Goal: Transaction & Acquisition: Purchase product/service

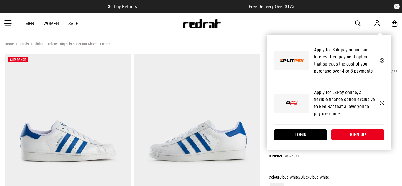
click at [313, 141] on div "My Account Apply for Splitpay online, an interest free payment option that spre…" at bounding box center [329, 92] width 125 height 115
click at [307, 135] on link "Login" at bounding box center [300, 135] width 53 height 11
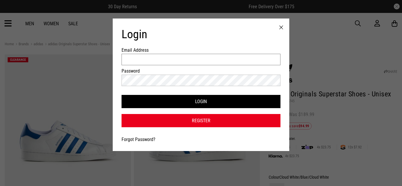
type input "**********"
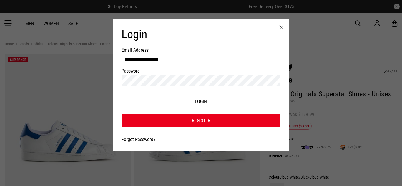
click at [197, 101] on button "Login" at bounding box center [201, 101] width 159 height 13
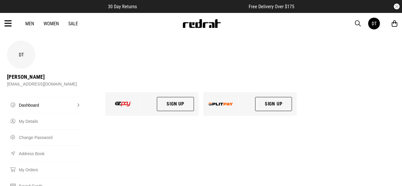
click at [31, 23] on link "Men" at bounding box center [29, 24] width 9 height 6
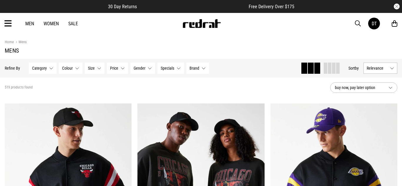
click at [204, 67] on button "Brand None selected" at bounding box center [197, 68] width 23 height 11
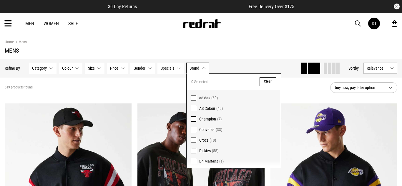
click at [204, 99] on span "adidas" at bounding box center [204, 98] width 11 height 5
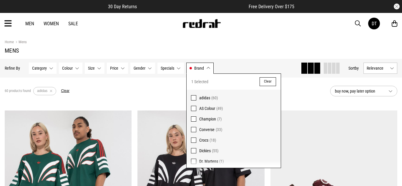
click at [272, 61] on div "Hide Refine s Refine By Filters Category None selected Category 0 Selected Clea…" at bounding box center [201, 68] width 402 height 19
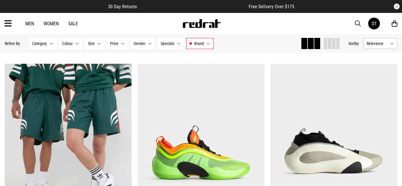
scroll to position [481, 0]
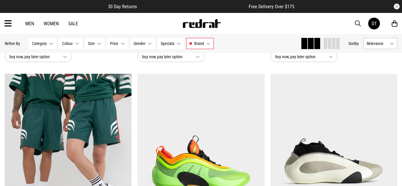
click at [373, 41] on button "Relevance" at bounding box center [381, 43] width 34 height 11
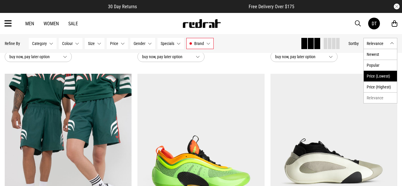
click at [386, 77] on li "Price (Lowest)" at bounding box center [380, 76] width 33 height 11
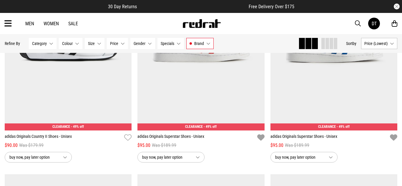
scroll to position [1502, 0]
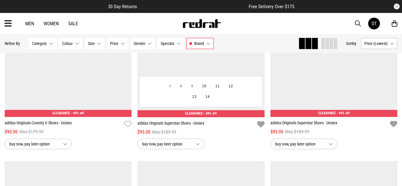
click at [195, 97] on button "13" at bounding box center [194, 97] width 13 height 11
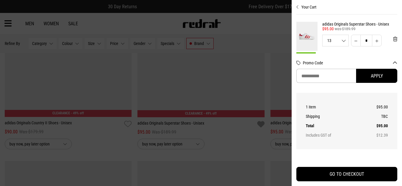
click at [280, 79] on div at bounding box center [201, 93] width 402 height 186
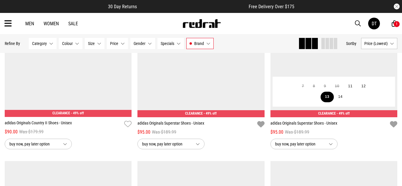
click at [325, 97] on button "13" at bounding box center [327, 97] width 13 height 11
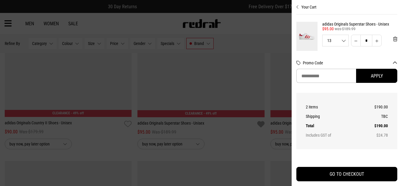
click at [273, 99] on div at bounding box center [201, 93] width 402 height 186
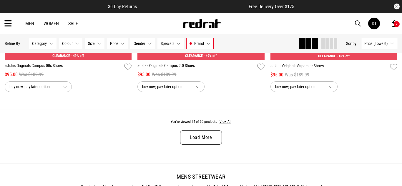
scroll to position [1785, 0]
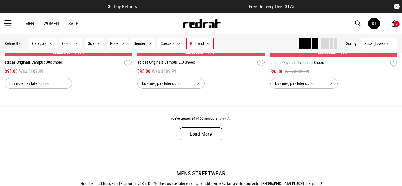
click at [227, 119] on button "View All" at bounding box center [225, 118] width 12 height 5
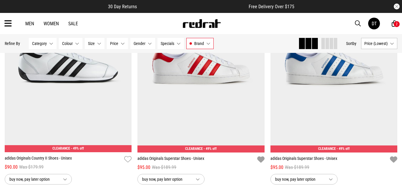
scroll to position [1516, 0]
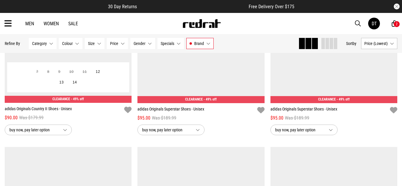
click at [128, 109] on icon "button" at bounding box center [127, 110] width 7 height 9
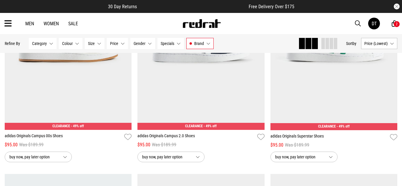
scroll to position [1717, 0]
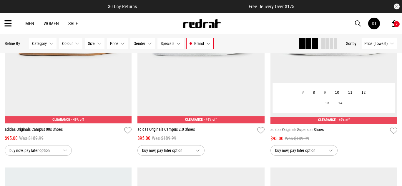
click at [393, 136] on div "$95.00 Was $189.99" at bounding box center [334, 138] width 127 height 7
click at [393, 130] on icon "button" at bounding box center [393, 131] width 7 height 9
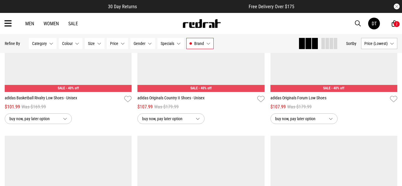
scroll to position [2199, 0]
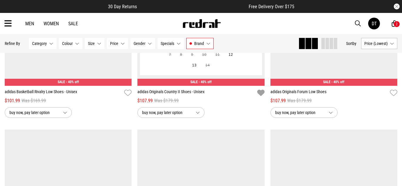
click at [258, 93] on icon "button" at bounding box center [260, 93] width 7 height 9
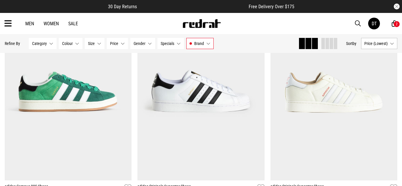
scroll to position [3472, 0]
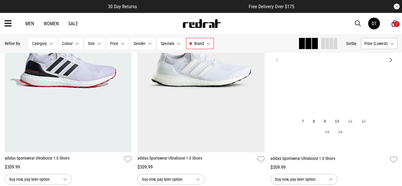
scroll to position [4289, 0]
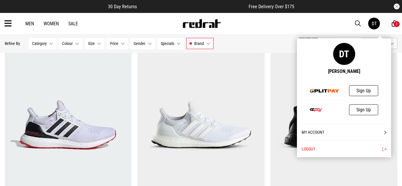
click at [373, 24] on div "DT" at bounding box center [374, 24] width 5 height 6
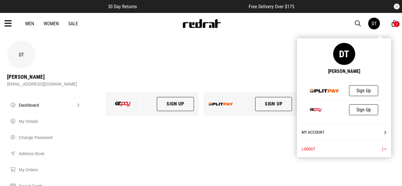
click at [386, 131] on div "My Account Logout" at bounding box center [344, 141] width 94 height 34
click at [386, 133] on link "My Account" at bounding box center [344, 132] width 85 height 17
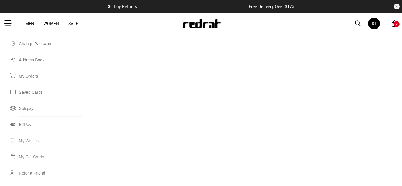
scroll to position [96, 0]
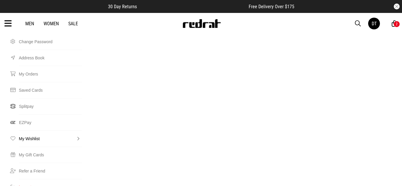
click at [34, 131] on link "My Wishlist" at bounding box center [50, 139] width 63 height 16
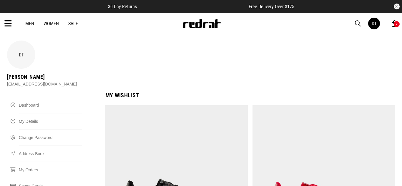
click at [28, 26] on link "Men" at bounding box center [29, 24] width 9 height 6
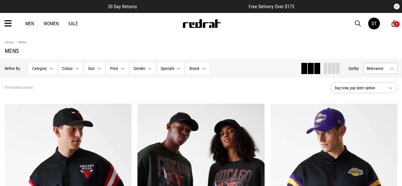
click at [195, 70] on span "Brand" at bounding box center [195, 68] width 10 height 5
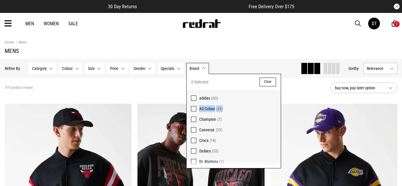
drag, startPoint x: 281, startPoint y: 95, endPoint x: 280, endPoint y: 104, distance: 8.8
click at [280, 104] on div "Brand 0 Selected Clear adidas (60) AS Colour (49) Champion (7) Converse (33) Cr…" at bounding box center [233, 121] width 95 height 95
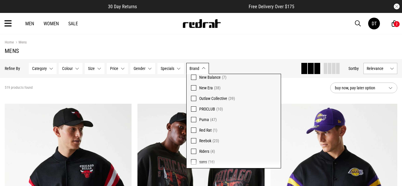
scroll to position [180, 0]
click at [208, 99] on span "Puma" at bounding box center [204, 98] width 10 height 5
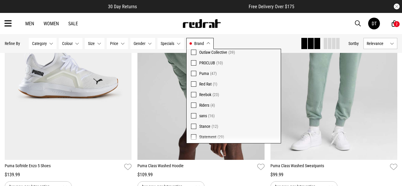
scroll to position [125, 0]
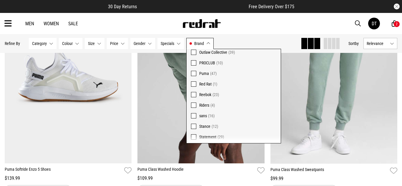
click at [369, 41] on span "Relevance" at bounding box center [377, 43] width 21 height 5
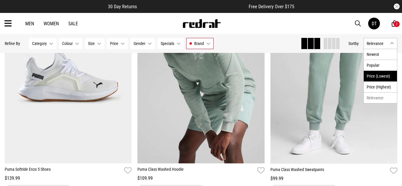
click at [388, 77] on li "Price (Lowest)" at bounding box center [380, 76] width 33 height 11
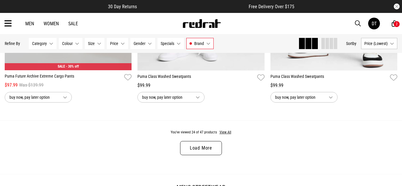
scroll to position [1782, 0]
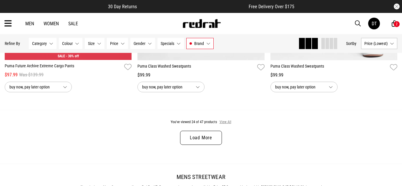
click at [226, 122] on button "View All" at bounding box center [225, 122] width 12 height 5
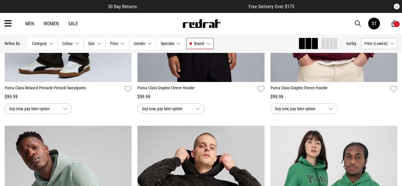
scroll to position [1099, 0]
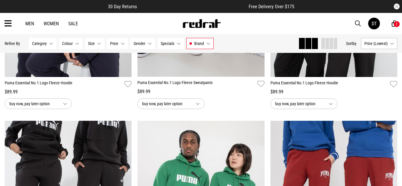
click at [28, 24] on link "Men" at bounding box center [29, 24] width 9 height 6
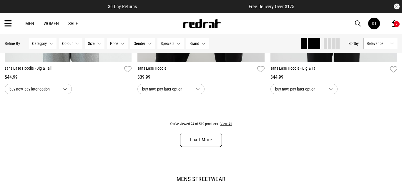
scroll to position [1826, 0]
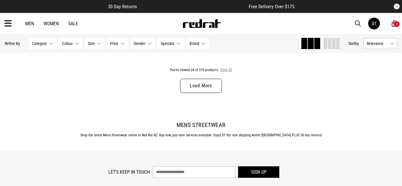
click at [229, 70] on button "View All" at bounding box center [226, 70] width 12 height 5
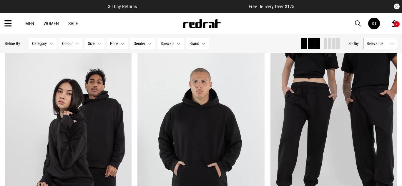
click at [375, 42] on span "Relevance" at bounding box center [377, 43] width 21 height 5
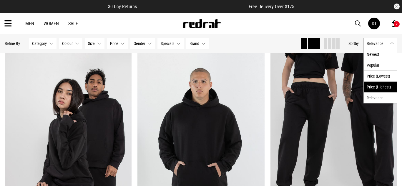
click at [382, 87] on li "Price (Highest)" at bounding box center [380, 87] width 33 height 11
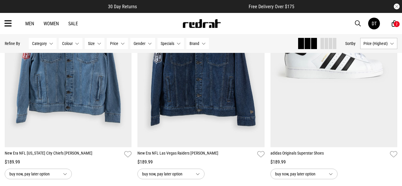
scroll to position [2106, 0]
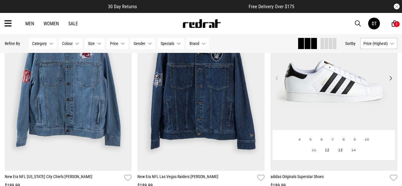
click at [358, 110] on img at bounding box center [334, 82] width 127 height 178
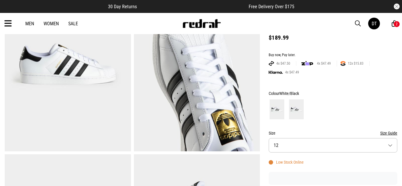
drag, startPoint x: 402, startPoint y: 21, endPoint x: 402, endPoint y: 33, distance: 11.8
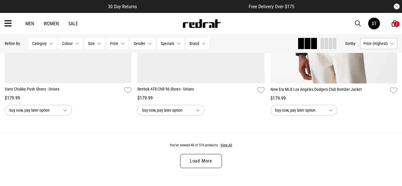
scroll to position [1798, 0]
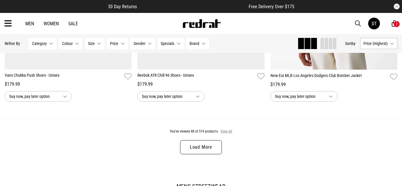
click at [227, 132] on button "View All" at bounding box center [226, 131] width 12 height 5
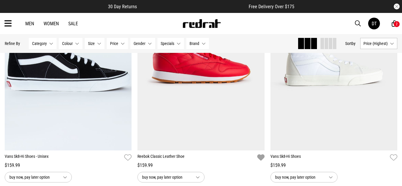
scroll to position [3573, 0]
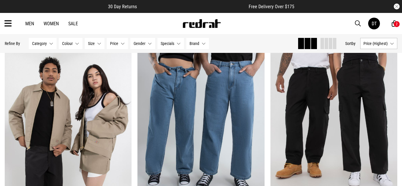
scroll to position [2341, 0]
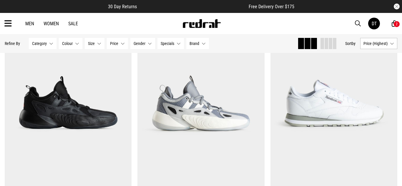
click at [358, 24] on span "button" at bounding box center [358, 23] width 6 height 7
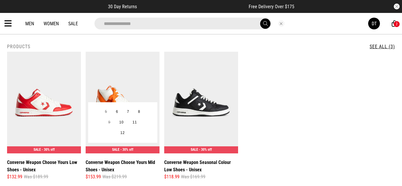
type input "**********"
click at [135, 151] on div "SALE - 30% off" at bounding box center [123, 150] width 74 height 7
click at [131, 71] on img at bounding box center [123, 103] width 74 height 102
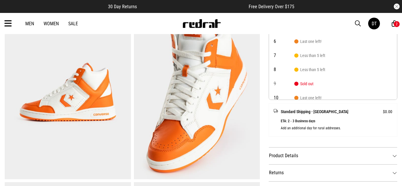
scroll to position [34, 0]
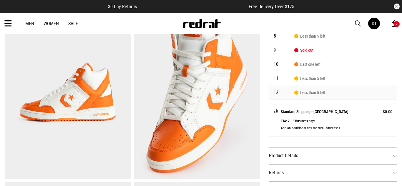
click at [343, 97] on li "12 Less than 5 left" at bounding box center [333, 93] width 128 height 14
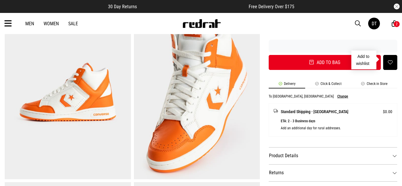
click at [391, 65] on span "button" at bounding box center [390, 63] width 5 height 6
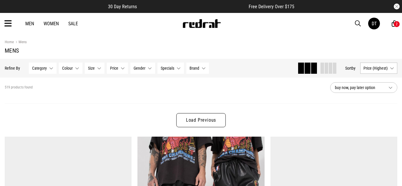
click at [359, 23] on span "button" at bounding box center [358, 23] width 6 height 7
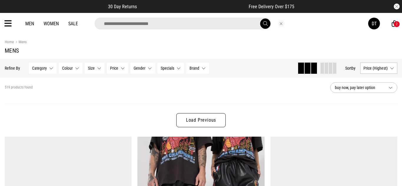
click at [139, 22] on input "search" at bounding box center [183, 24] width 177 height 12
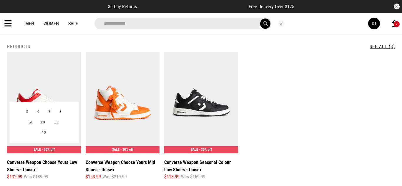
type input "**********"
click at [43, 96] on img at bounding box center [44, 103] width 74 height 102
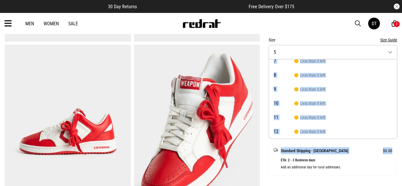
drag, startPoint x: 397, startPoint y: 78, endPoint x: 386, endPoint y: 142, distance: 64.4
click at [396, 144] on div "SHARE Converse Weapon Choose Yours Low Shoes - Unisex Style Code: 58963 $132.99…" at bounding box center [329, 133] width 138 height 531
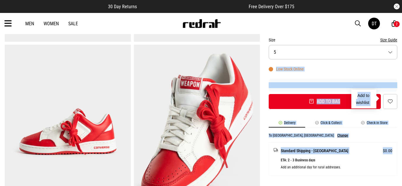
drag, startPoint x: 391, startPoint y: 104, endPoint x: 401, endPoint y: 110, distance: 12.2
click at [391, 104] on span "button" at bounding box center [390, 102] width 5 height 6
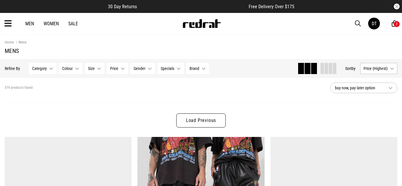
click at [359, 23] on span "button" at bounding box center [358, 23] width 6 height 7
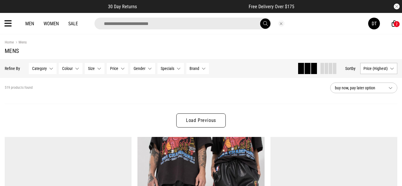
click at [131, 22] on input "search" at bounding box center [183, 24] width 177 height 12
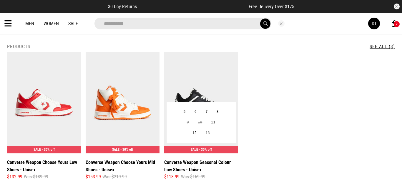
type input "**********"
click at [188, 100] on img at bounding box center [201, 103] width 74 height 102
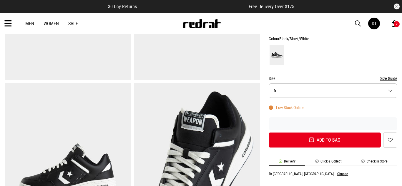
click at [393, 91] on button "Size 5" at bounding box center [333, 91] width 129 height 14
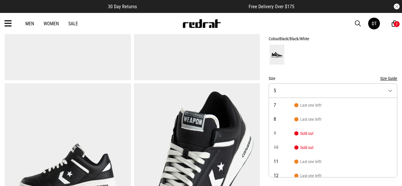
scroll to position [48, 0]
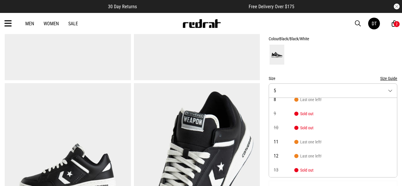
click at [364, 168] on li "13 Sold out" at bounding box center [333, 170] width 128 height 14
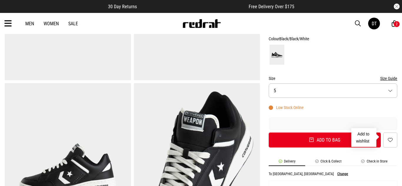
drag, startPoint x: 391, startPoint y: 139, endPoint x: 398, endPoint y: 141, distance: 6.8
click at [391, 139] on span "button" at bounding box center [390, 141] width 5 height 6
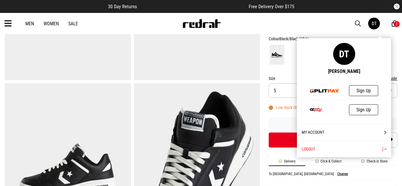
click at [318, 132] on link "My Account" at bounding box center [344, 132] width 85 height 17
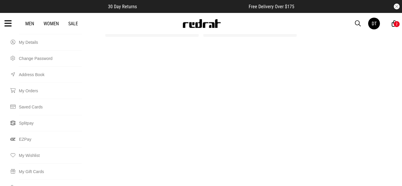
scroll to position [94, 0]
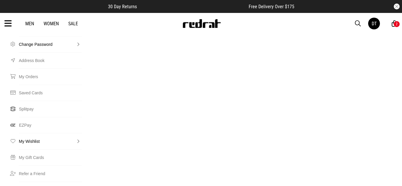
click at [31, 133] on link "My Wishlist" at bounding box center [50, 141] width 63 height 16
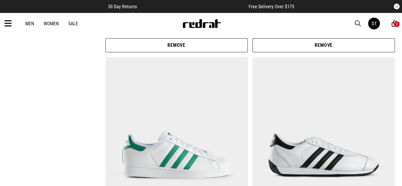
scroll to position [231, 0]
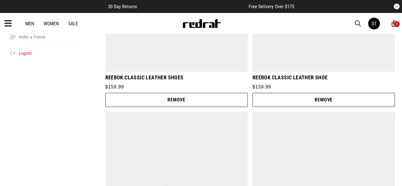
click at [223, 93] on button "Remove" at bounding box center [176, 100] width 143 height 14
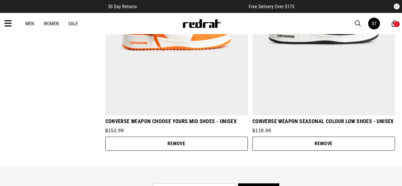
scroll to position [871, 0]
